Goal: Ask a question

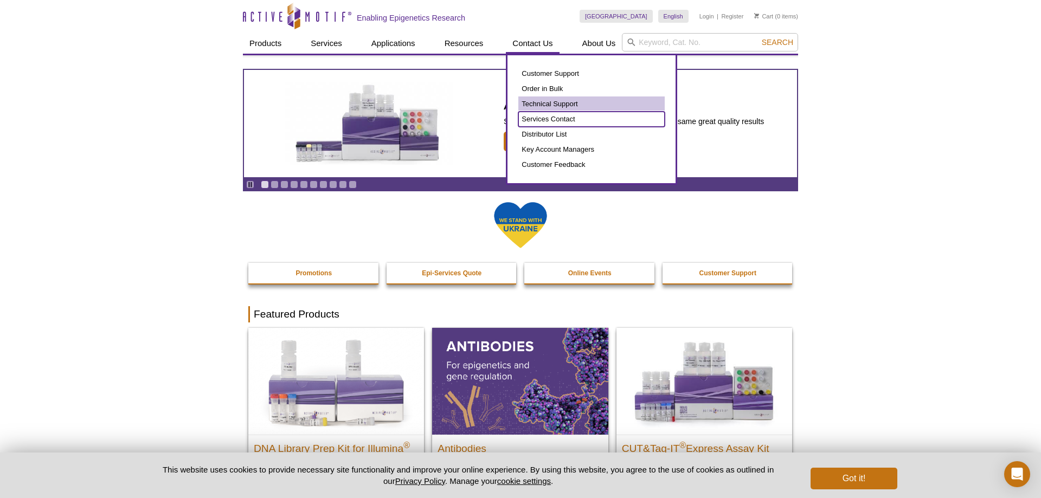
click at [545, 118] on link "Services Contact" at bounding box center [591, 119] width 146 height 15
click at [543, 105] on link "Technical Support" at bounding box center [591, 104] width 146 height 15
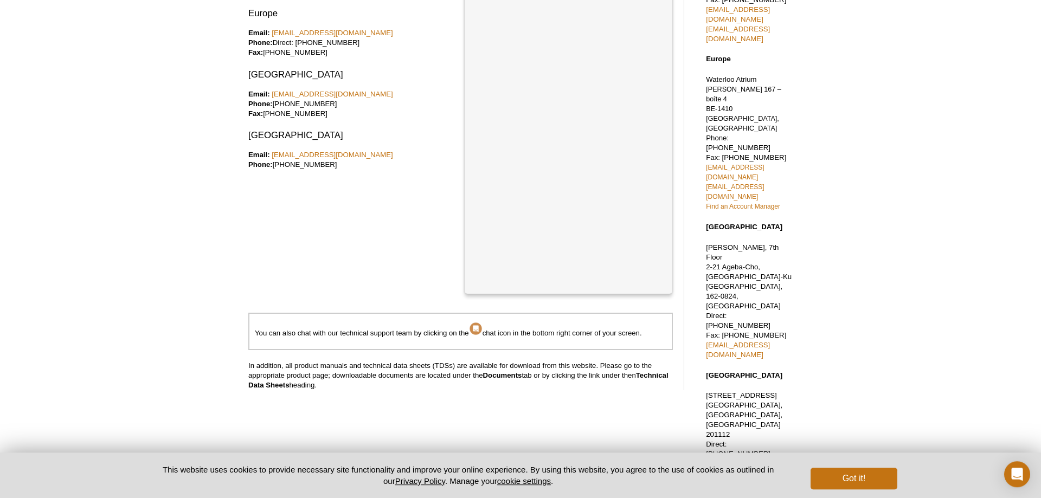
scroll to position [183, 0]
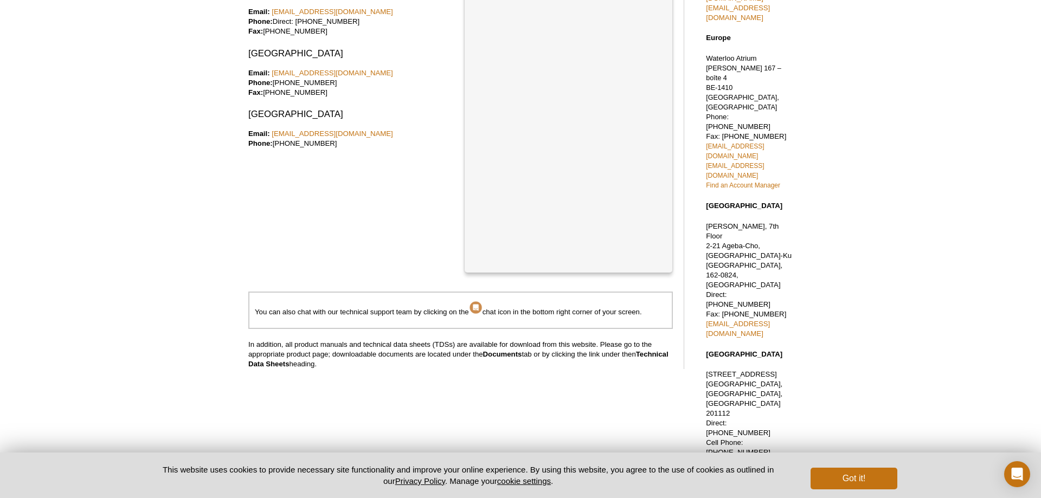
click at [476, 312] on img at bounding box center [476, 308] width 14 height 14
click at [1008, 471] on div "Open Intercom Messenger" at bounding box center [1017, 474] width 29 height 29
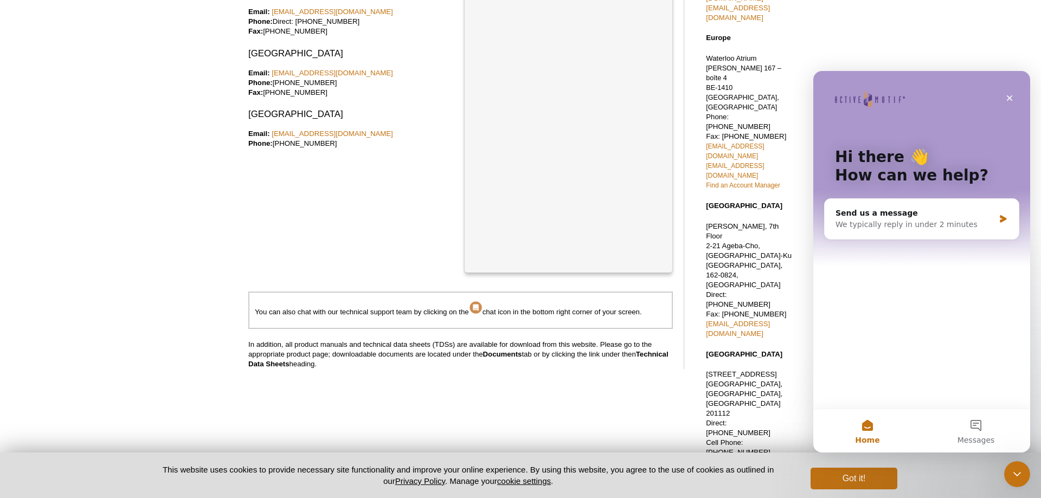
scroll to position [0, 0]
click at [999, 219] on icon "Intercom messenger" at bounding box center [1003, 219] width 9 height 9
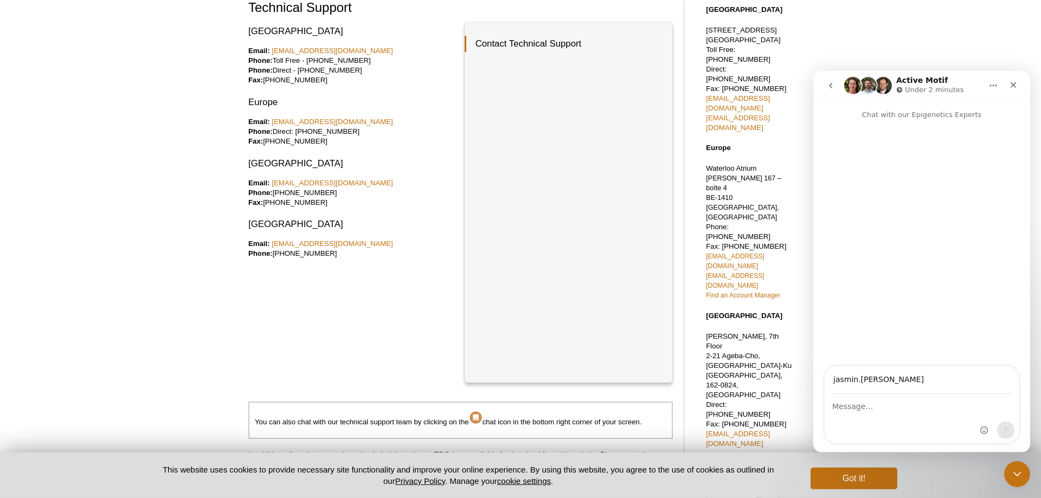
scroll to position [72, 0]
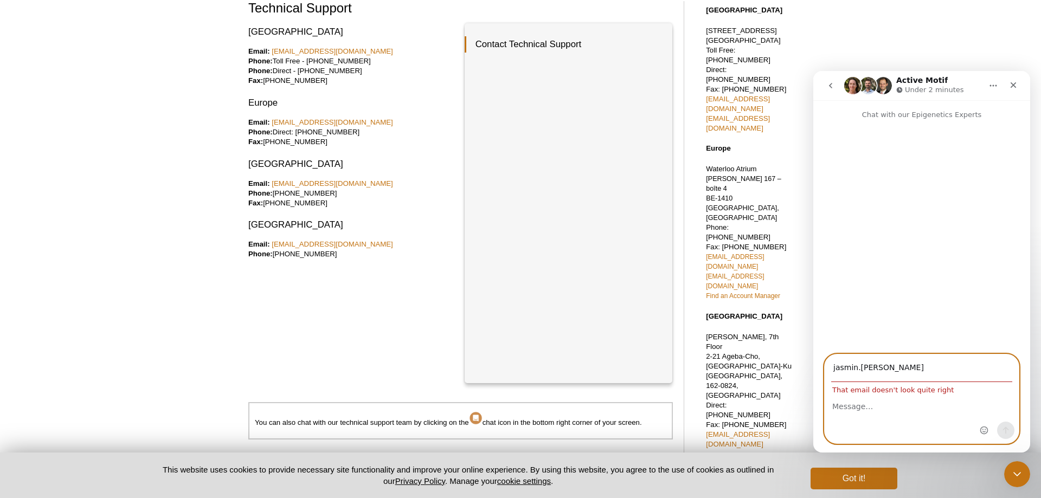
click at [927, 370] on input "jasmin.jansen" at bounding box center [921, 369] width 181 height 28
type input "jasmin.jansen@embl.de"
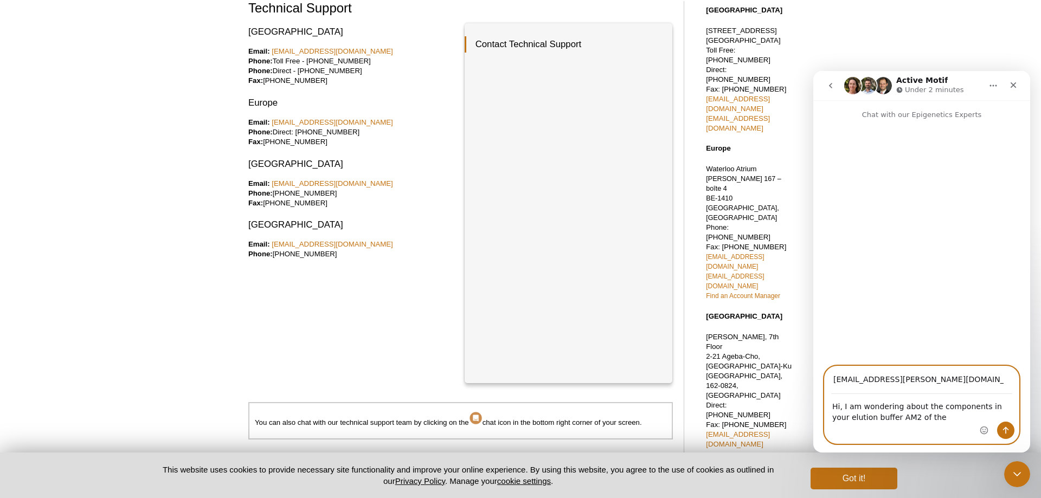
paste textarea "ChIP-IT® Express Enzymatic"
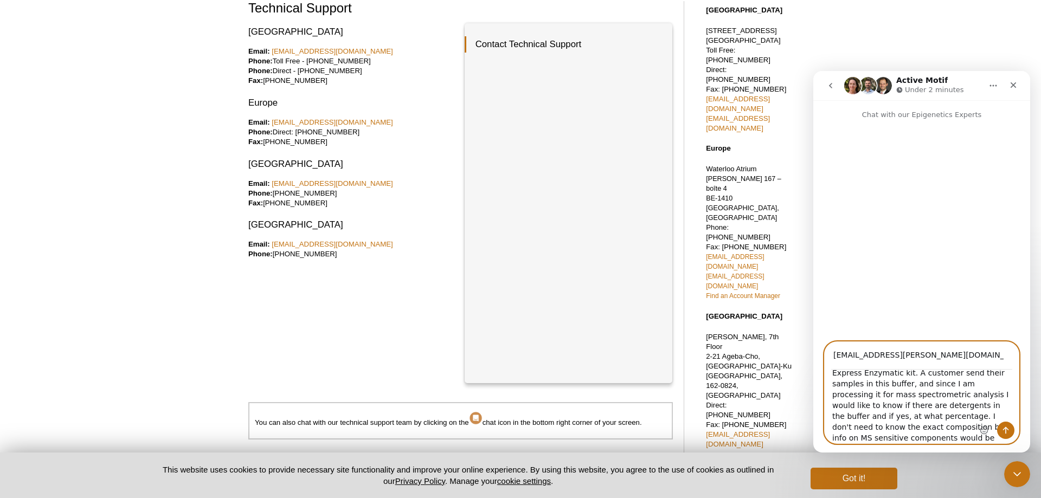
scroll to position [42, 0]
type textarea "Hi, I am wondering about the components in your elution buffer AM2 of the ChIP-…"
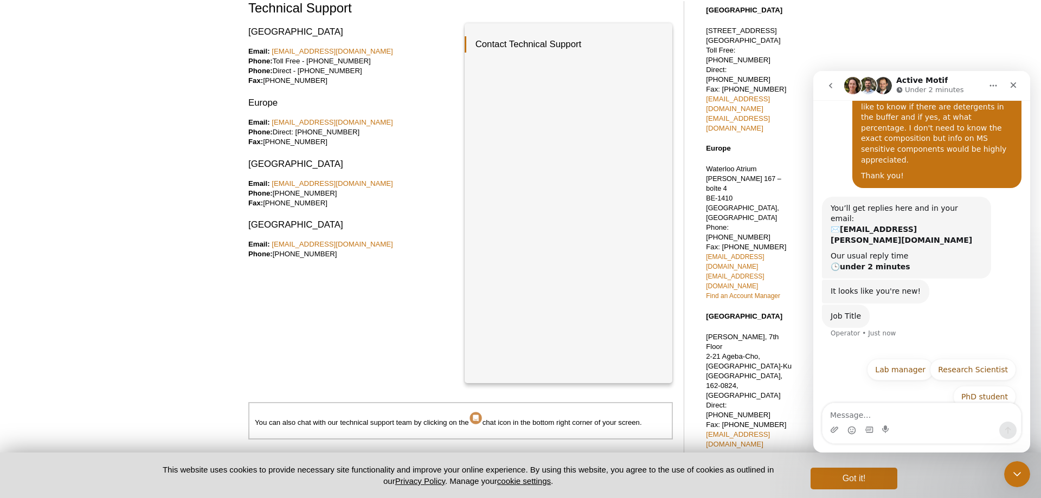
scroll to position [102, 0]
click at [987, 358] on button "Research Scientist" at bounding box center [973, 369] width 86 height 22
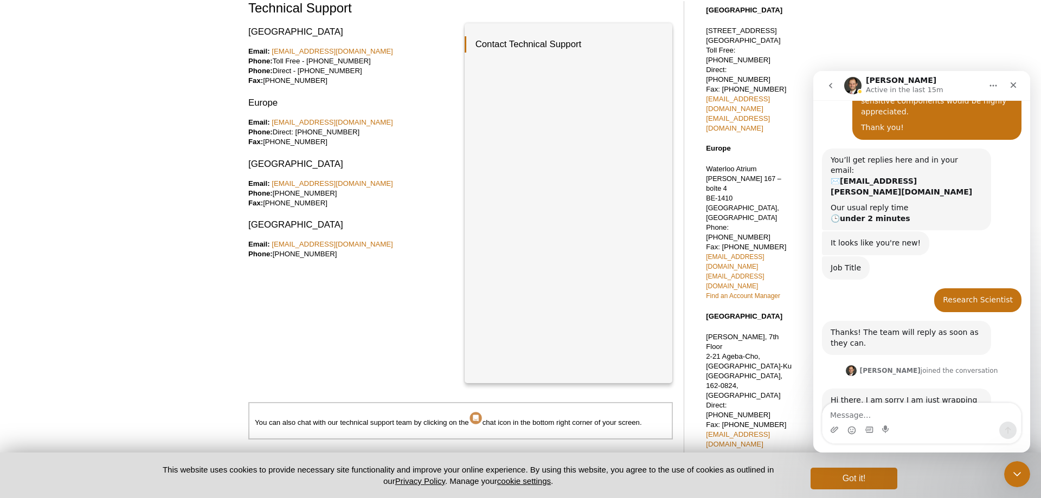
scroll to position [268, 0]
